Goal: Book appointment/travel/reservation

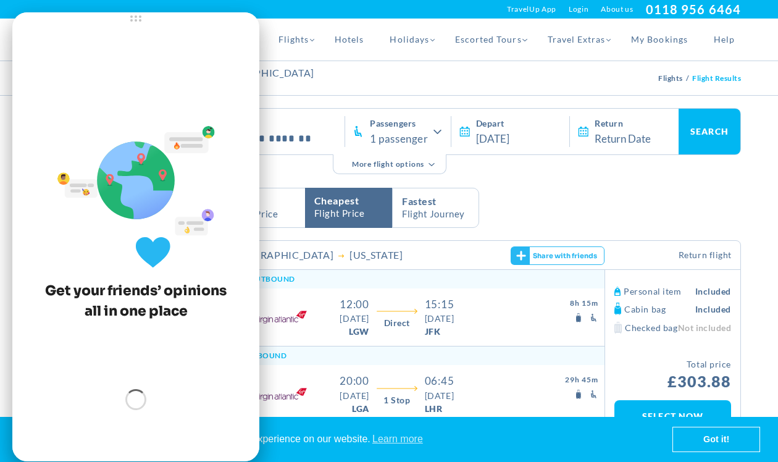
click at [520, 249] on icon at bounding box center [520, 255] width 11 height 12
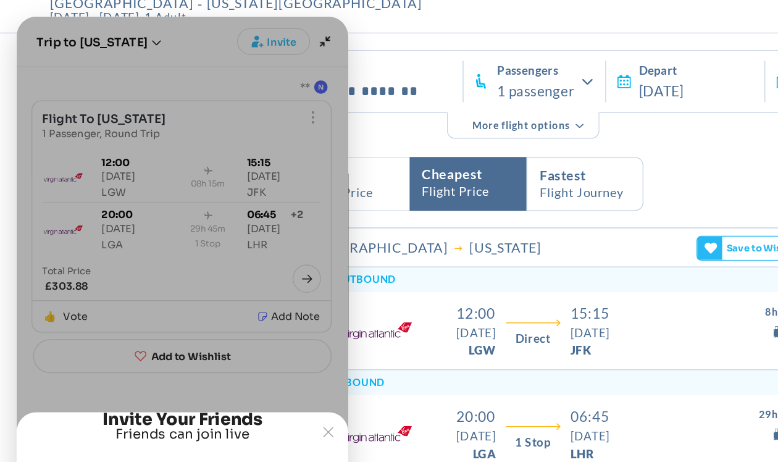
click at [323, 185] on article "[GEOGRAPHIC_DATA] [US_STATE] G 5 This flight Typical for this route 6% higher F…" at bounding box center [479, 268] width 523 height 198
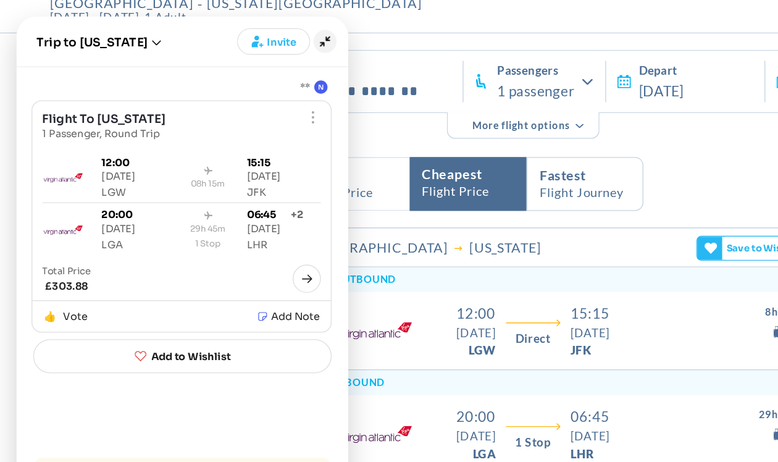
click at [241, 29] on icon "Minimize" at bounding box center [241, 30] width 17 height 17
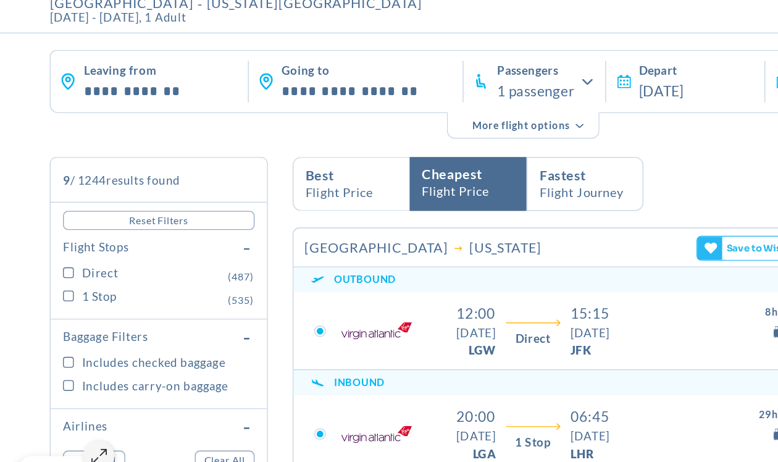
click at [311, 90] on div "More flight options" at bounding box center [389, 99] width 703 height 32
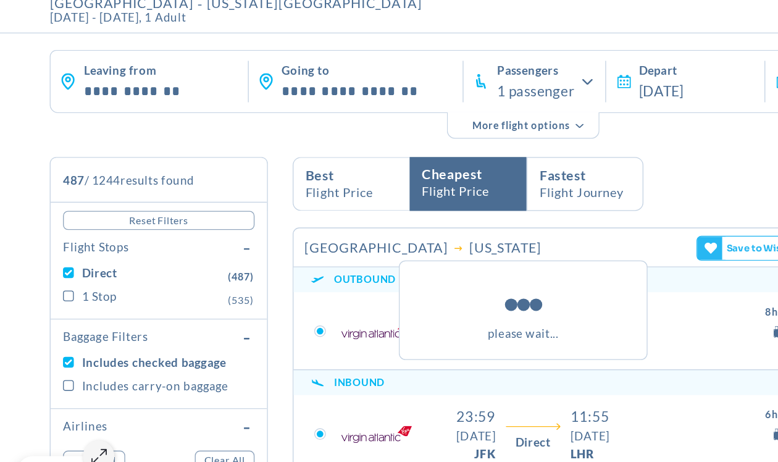
click at [52, 288] on div "please wait..." at bounding box center [389, 231] width 722 height 462
click at [52, 285] on div "please wait..." at bounding box center [389, 231] width 722 height 462
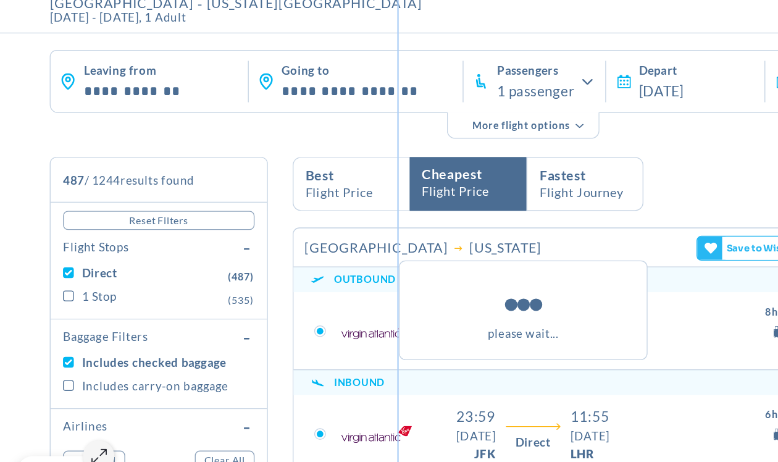
click at [52, 285] on div "please wait..." at bounding box center [389, 231] width 722 height 462
click at [51, 285] on div "please wait..." at bounding box center [389, 231] width 722 height 462
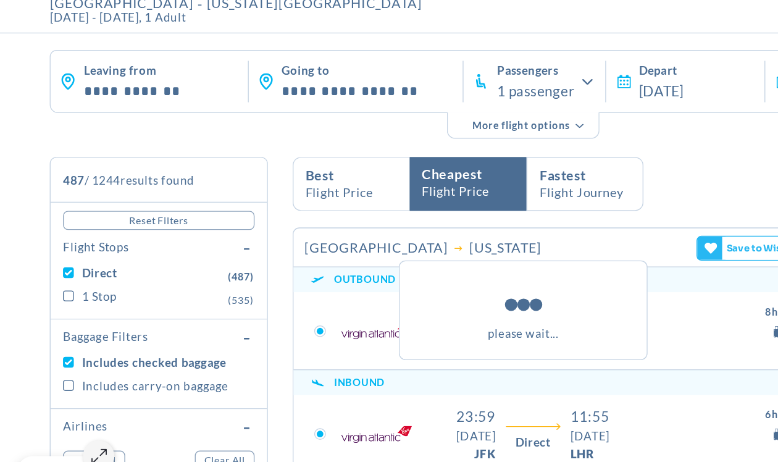
click at [51, 285] on div "please wait..." at bounding box center [389, 231] width 722 height 462
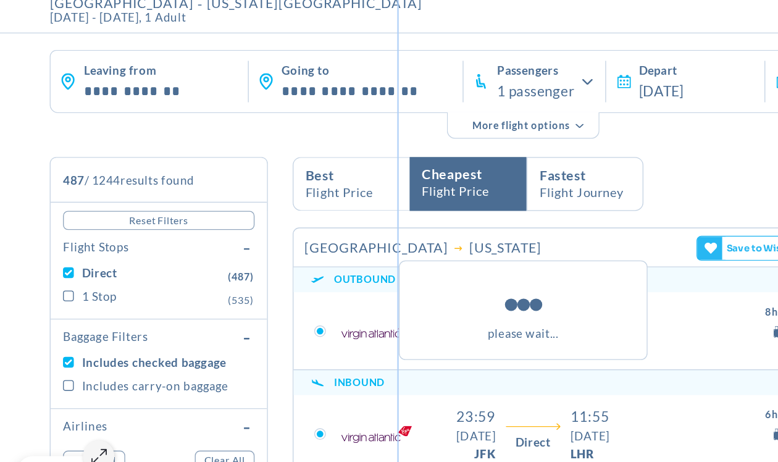
click at [51, 285] on div "please wait..." at bounding box center [389, 231] width 722 height 462
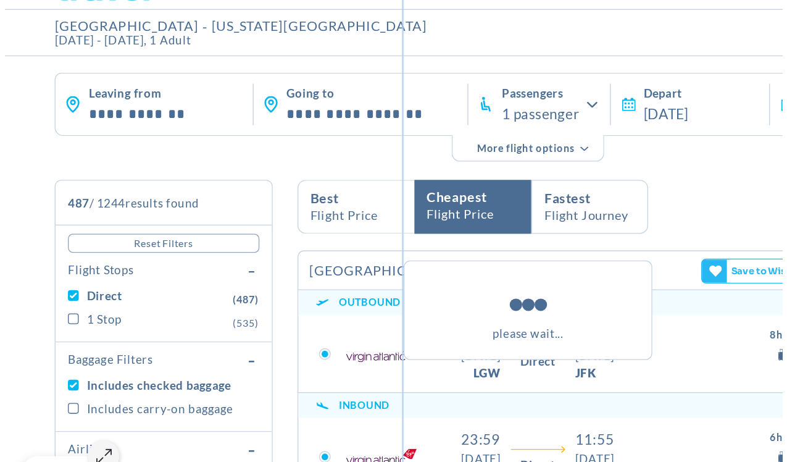
scroll to position [52, 0]
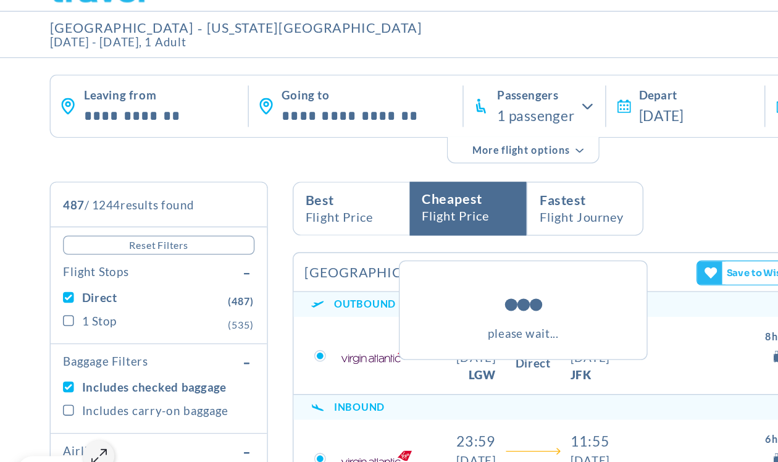
click at [500, 138] on div "please wait..." at bounding box center [389, 231] width 722 height 462
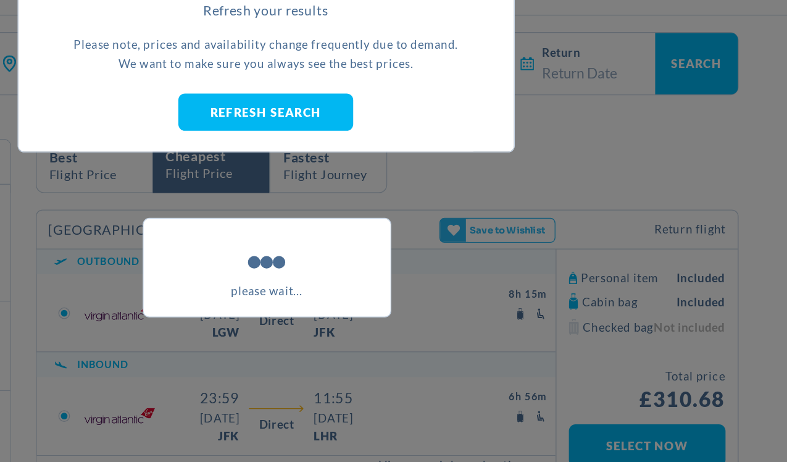
click at [626, 143] on div "please wait..." at bounding box center [394, 231] width 722 height 462
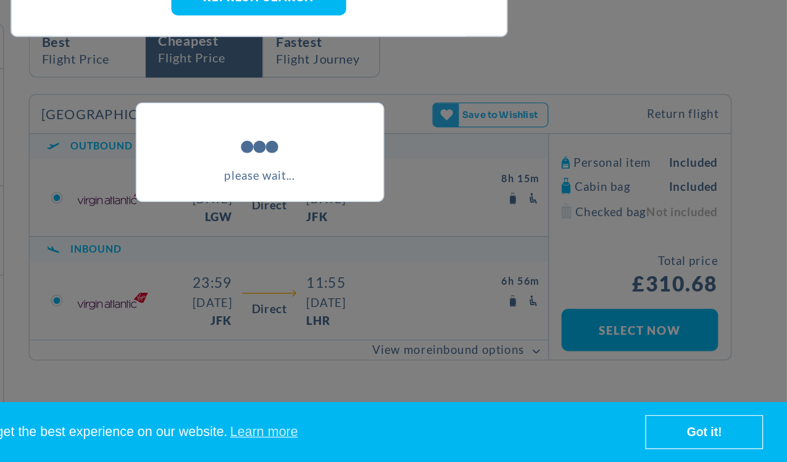
drag, startPoint x: 600, startPoint y: 120, endPoint x: 534, endPoint y: 280, distance: 172.4
click at [534, 280] on div "please wait..." at bounding box center [394, 231] width 722 height 462
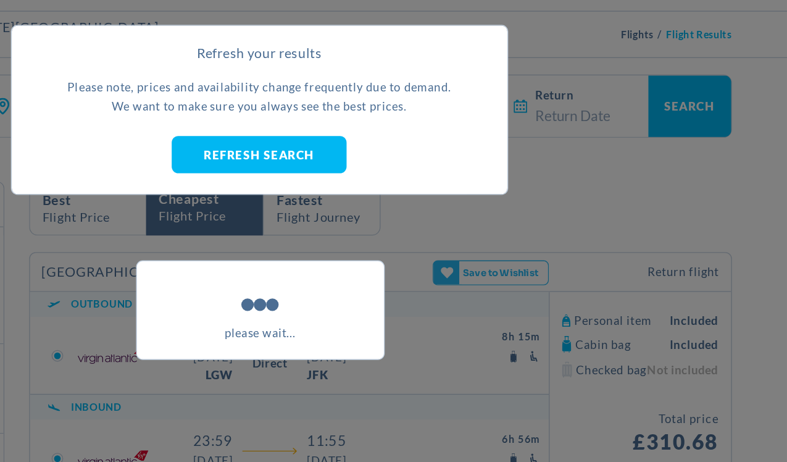
drag, startPoint x: 396, startPoint y: 114, endPoint x: 352, endPoint y: 119, distance: 44.7
click at [352, 119] on div "please wait..." at bounding box center [394, 231] width 722 height 462
click at [353, 116] on div "please wait..." at bounding box center [394, 231] width 722 height 462
click at [397, 114] on div "please wait..." at bounding box center [394, 231] width 722 height 462
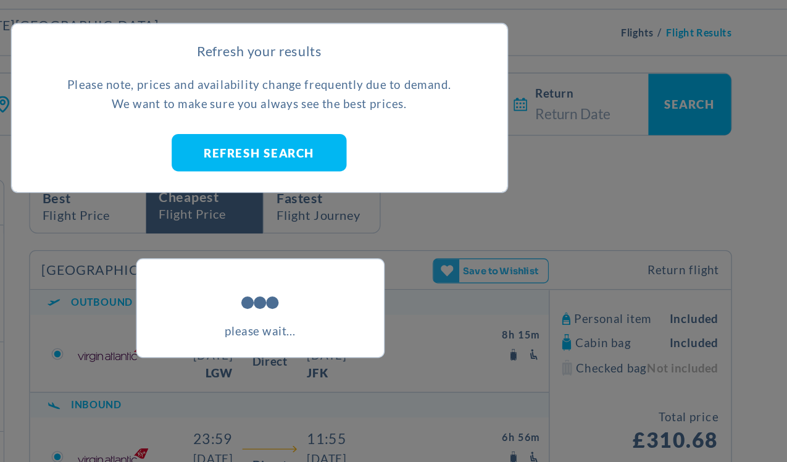
click at [614, 109] on div "please wait..." at bounding box center [394, 231] width 722 height 462
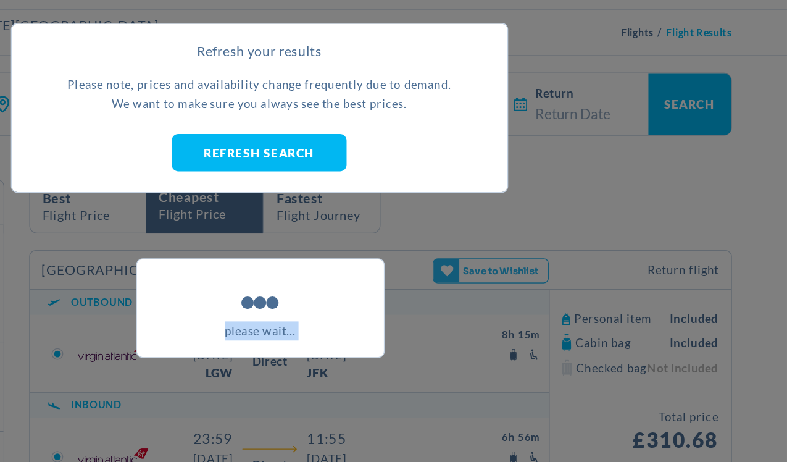
click at [648, 131] on div "please wait..." at bounding box center [394, 231] width 722 height 462
